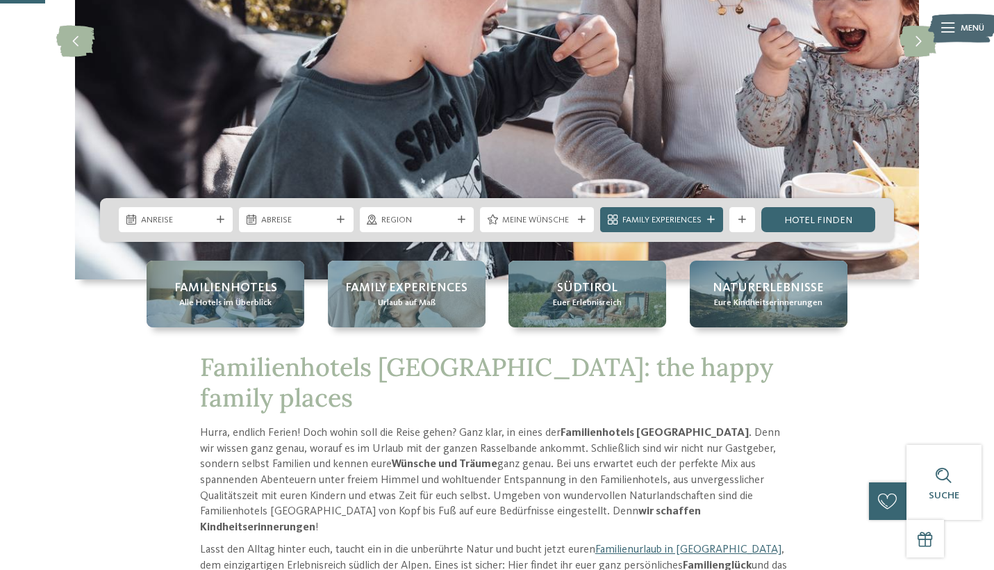
scroll to position [259, 0]
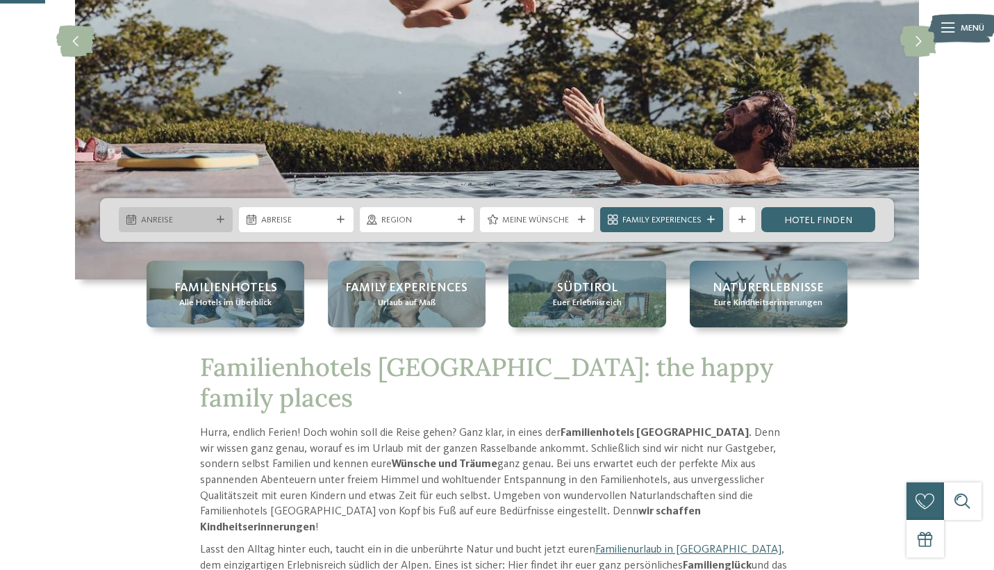
click at [212, 218] on div "Anreise" at bounding box center [176, 219] width 76 height 13
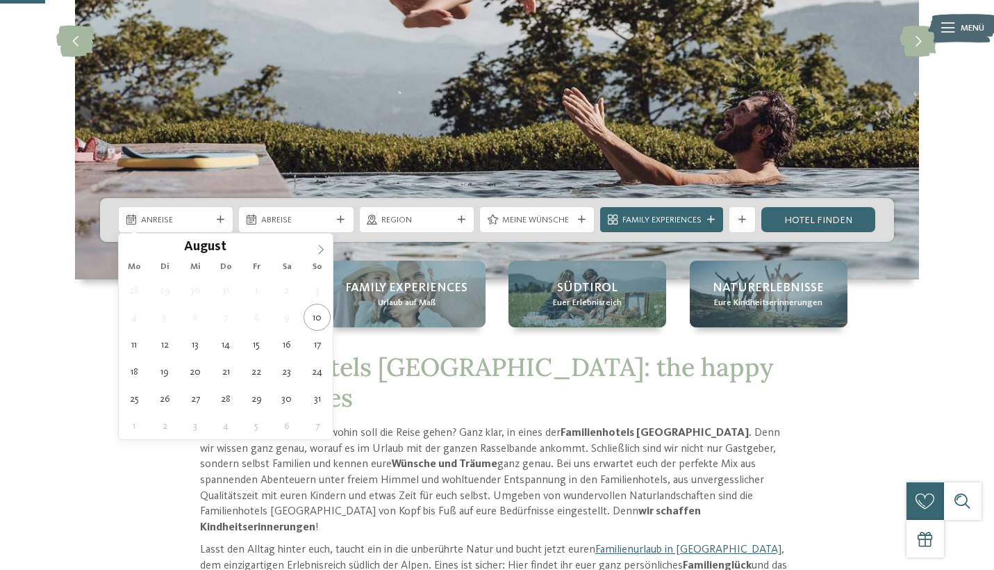
click at [317, 246] on icon at bounding box center [321, 250] width 10 height 10
type input "****"
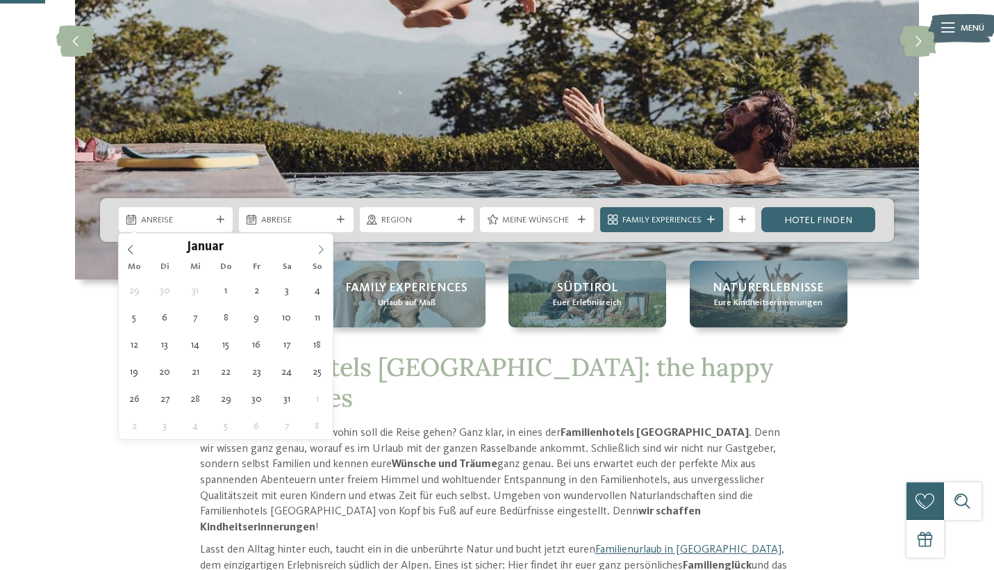
click at [317, 246] on icon at bounding box center [321, 250] width 10 height 10
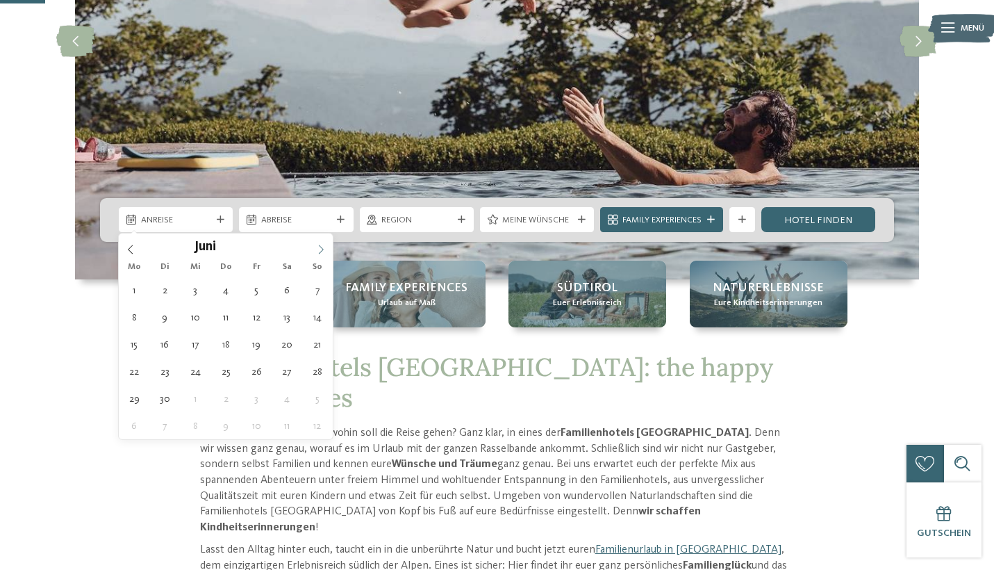
click at [317, 246] on icon at bounding box center [321, 250] width 10 height 10
type div "26.07.2026"
type input "****"
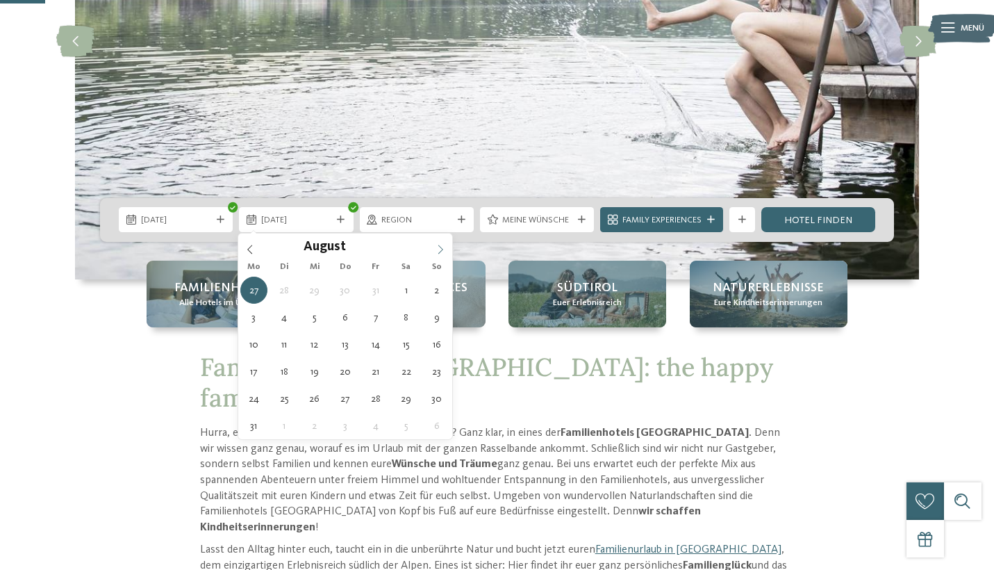
click at [440, 247] on icon at bounding box center [441, 250] width 10 height 10
type div "06.08.2026"
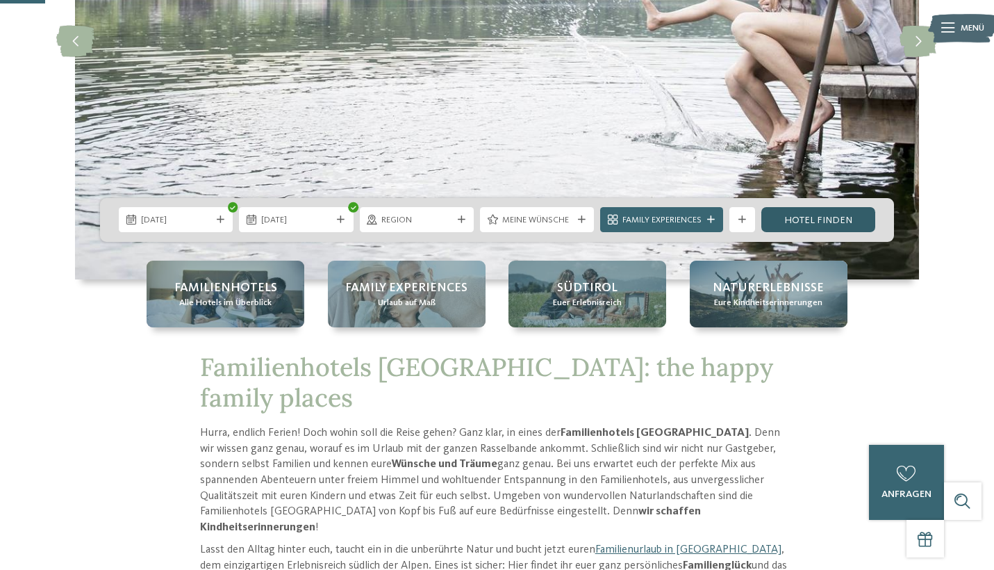
click at [788, 220] on link "Hotel finden" at bounding box center [818, 219] width 114 height 25
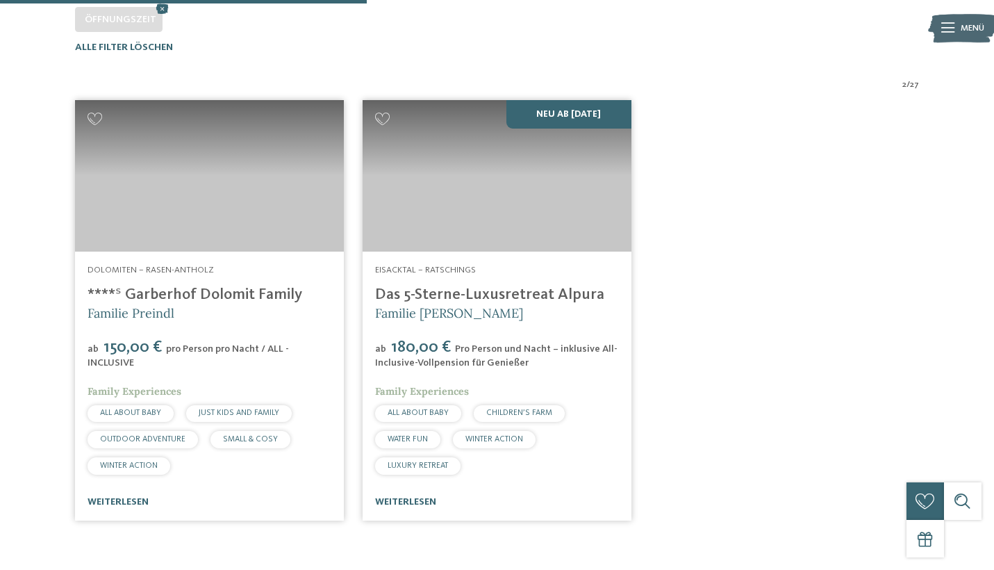
scroll to position [399, 0]
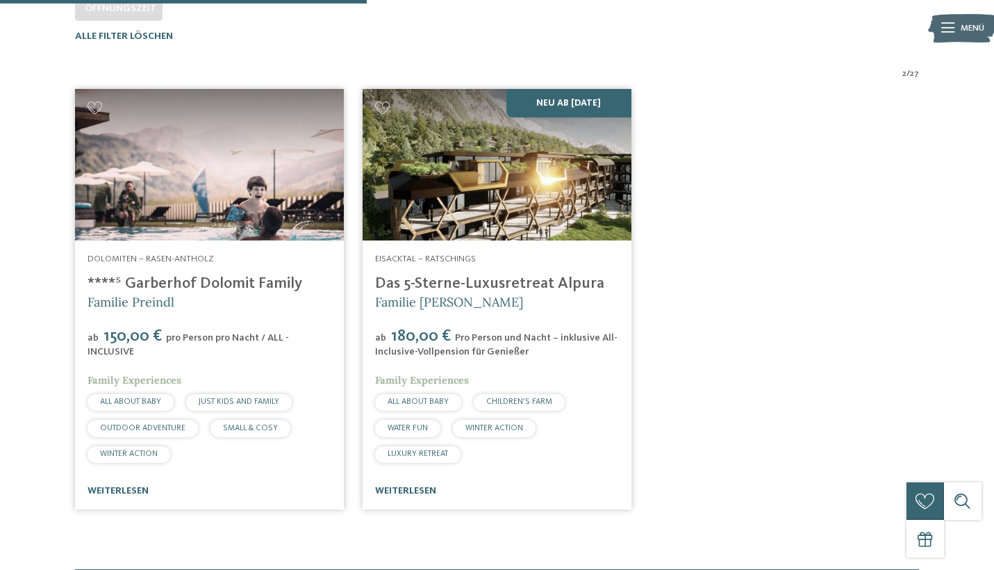
click at [524, 213] on img at bounding box center [497, 164] width 269 height 151
click at [411, 487] on link "weiterlesen" at bounding box center [405, 491] width 61 height 10
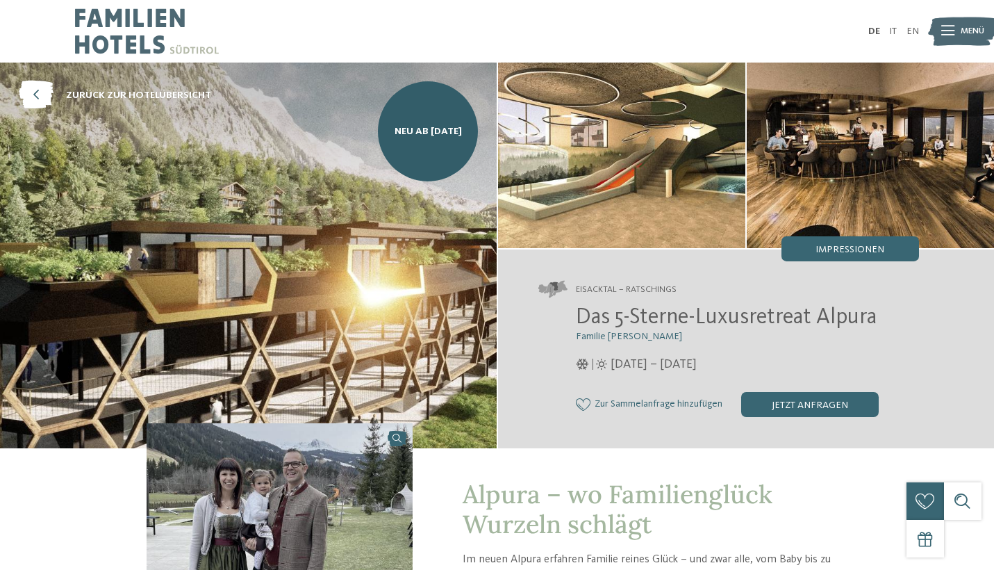
click at [649, 185] on img at bounding box center [621, 155] width 247 height 185
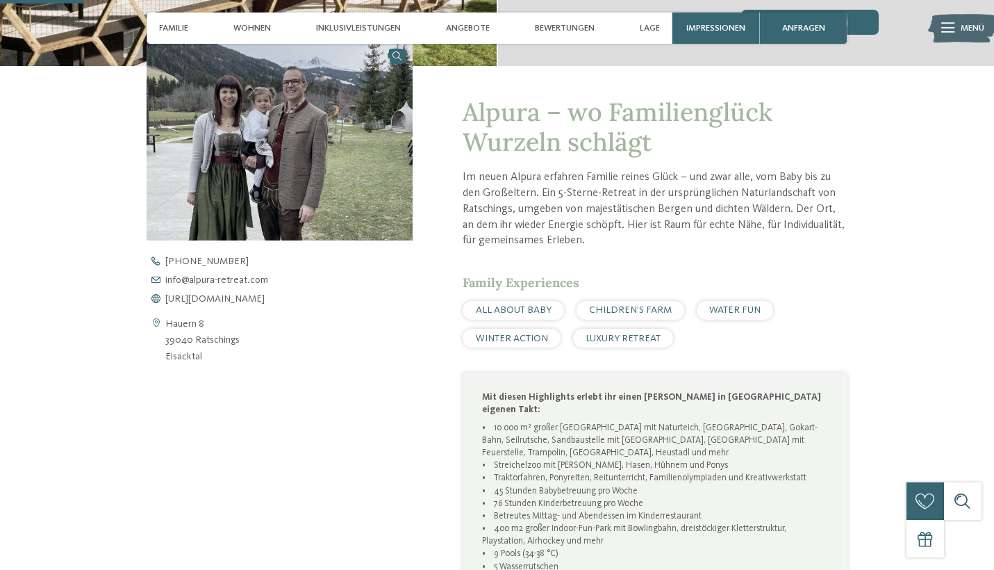
scroll to position [382, 0]
click at [265, 299] on span "[URL][DOMAIN_NAME]" at bounding box center [214, 299] width 99 height 10
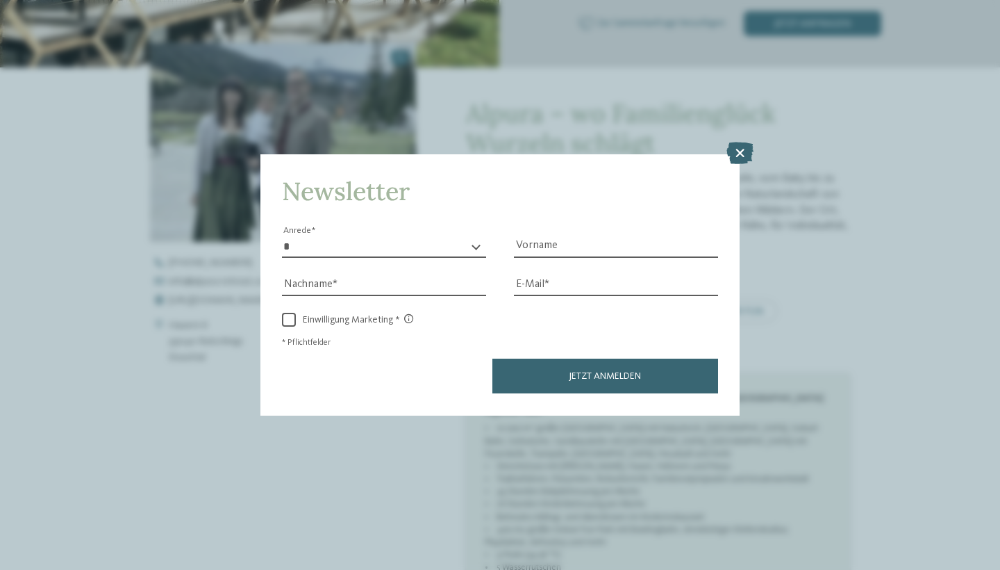
click at [740, 80] on div "Newsletter * **** **** ******* ****** Anrede Vorname Nachname Link" at bounding box center [500, 285] width 1000 height 570
